Goal: Check status

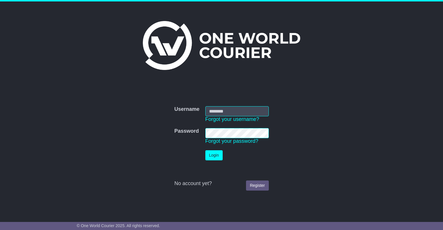
type input "**********"
click at [217, 159] on button "Login" at bounding box center [213, 155] width 17 height 10
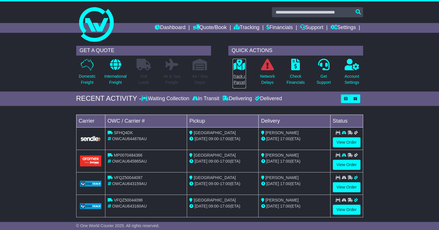
click at [235, 66] on icon at bounding box center [239, 65] width 13 height 12
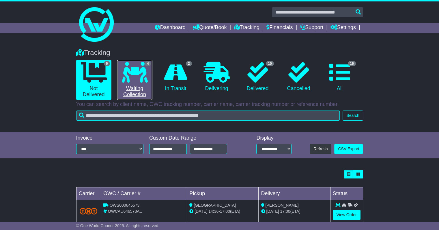
click at [140, 77] on icon at bounding box center [135, 72] width 26 height 21
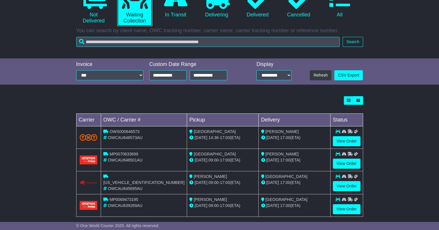
scroll to position [80, 0]
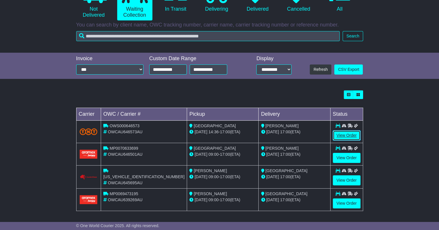
click at [355, 135] on link "View Order" at bounding box center [346, 136] width 28 height 10
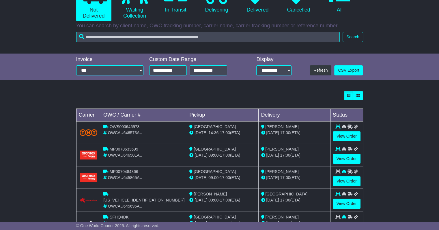
scroll to position [79, 0]
click at [347, 159] on link "View Order" at bounding box center [346, 159] width 28 height 10
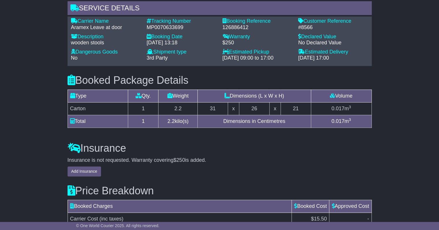
scroll to position [512, 0]
